Goal: Task Accomplishment & Management: Complete application form

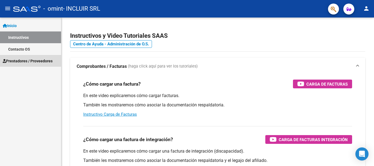
click at [36, 65] on link "Prestadores / Proveedores" at bounding box center [30, 61] width 61 height 12
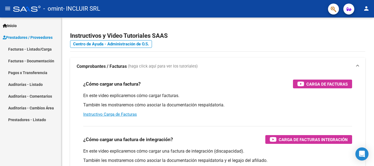
click at [17, 49] on link "Facturas - Listado/Carga" at bounding box center [30, 49] width 61 height 12
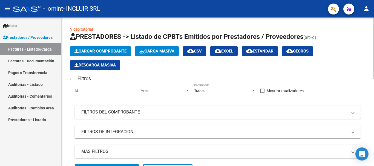
click at [87, 52] on span "Cargar Comprobante" at bounding box center [101, 51] width 52 height 5
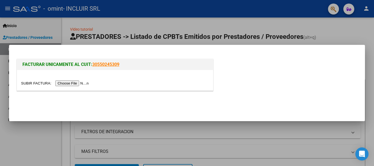
click at [72, 82] on input "file" at bounding box center [55, 84] width 69 height 6
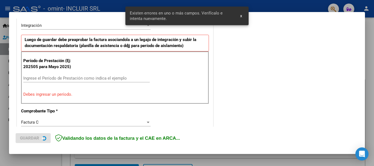
scroll to position [137, 0]
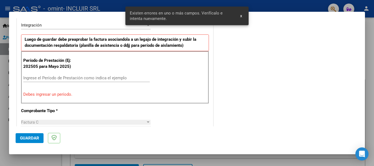
click at [234, 44] on div "COMENTARIOS Comentarios del Prestador / Gerenciador:" at bounding box center [286, 133] width 144 height 490
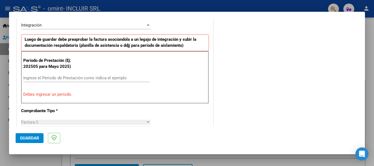
click at [63, 96] on p "Debes ingresar un período." at bounding box center [115, 94] width 184 height 6
click at [52, 78] on input "Ingrese el Período de Prestación como indica el ejemplo" at bounding box center [86, 78] width 127 height 5
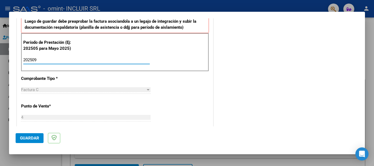
scroll to position [127, 0]
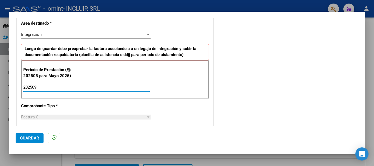
type input "202509"
click at [32, 137] on span "Guardar" at bounding box center [29, 138] width 19 height 5
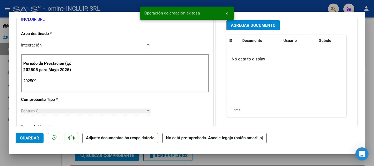
scroll to position [0, 0]
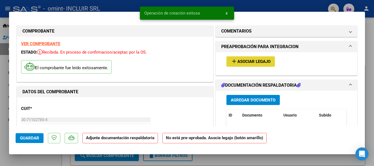
click at [237, 62] on span "Asociar Legajo" at bounding box center [253, 61] width 33 height 5
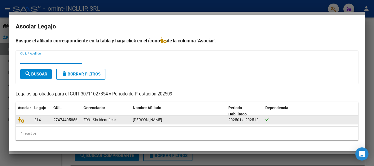
click at [30, 118] on datatable-body-cell at bounding box center [24, 120] width 16 height 8
click at [179, 121] on div "[PERSON_NAME]" at bounding box center [178, 120] width 91 height 6
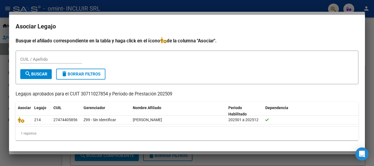
click at [292, 35] on mat-dialog-container "Asociar Legajo Busque el afiliado correspondiente en la tabla y haga click en e…" at bounding box center [187, 83] width 356 height 137
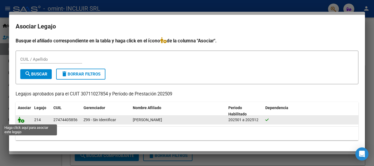
click at [21, 121] on icon at bounding box center [21, 120] width 7 height 6
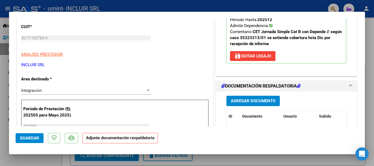
scroll to position [110, 0]
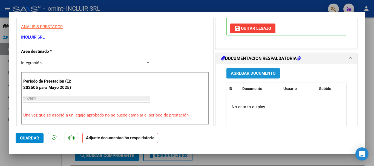
click at [242, 74] on span "Agregar Documento" at bounding box center [253, 73] width 45 height 5
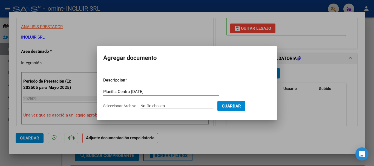
type input "Planilla Centro [DATE]"
click at [158, 105] on input "Seleccionar Archivo" at bounding box center [177, 106] width 73 height 5
type input "C:\fakepath\Planilla Centro [DATE].pdf"
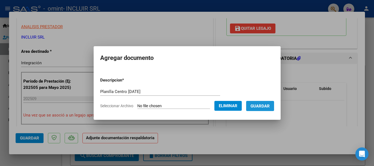
click at [263, 105] on span "Guardar" at bounding box center [260, 106] width 19 height 5
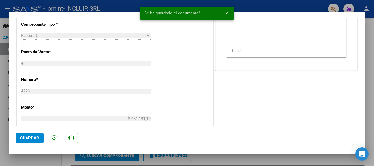
scroll to position [219, 0]
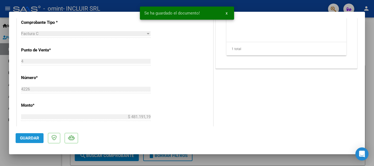
click at [34, 137] on span "Guardar" at bounding box center [29, 138] width 19 height 5
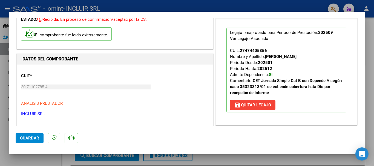
scroll to position [0, 0]
